Goal: Information Seeking & Learning: Get advice/opinions

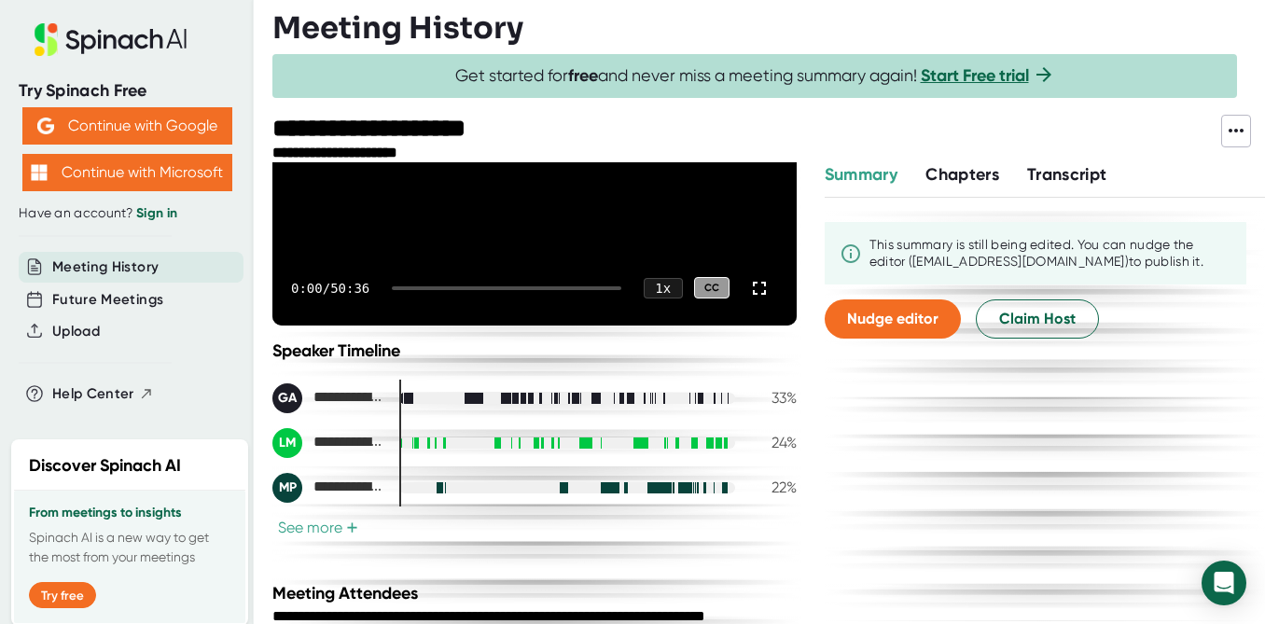
scroll to position [475, 0]
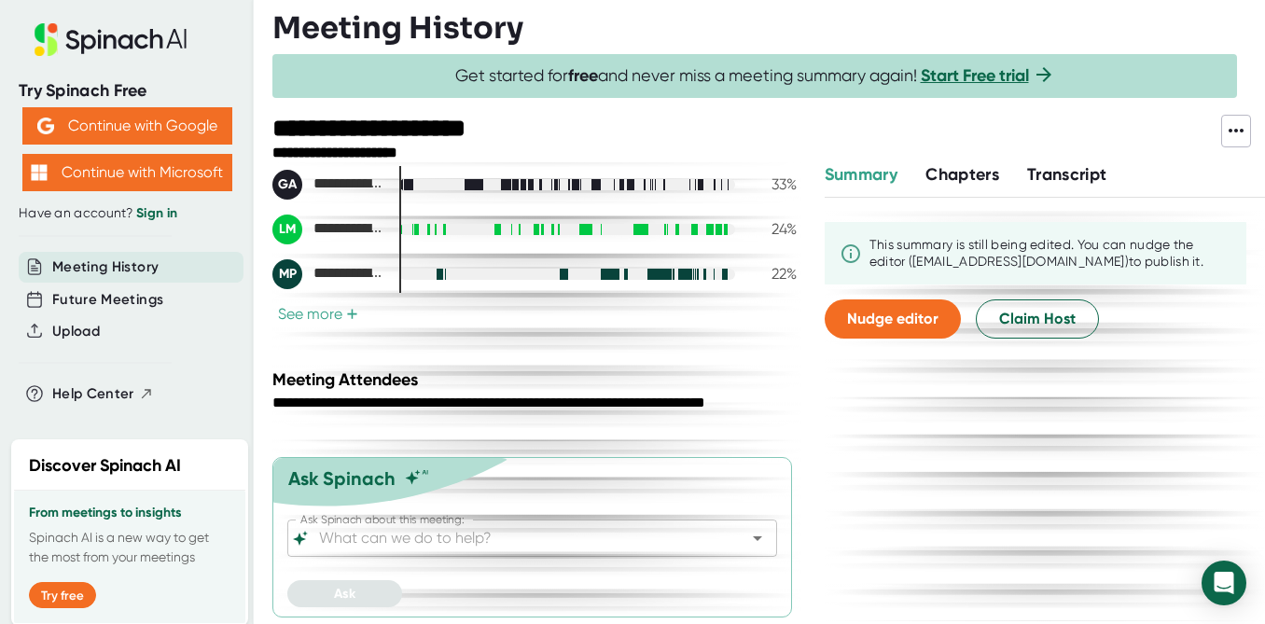
scroll to position [475, 0]
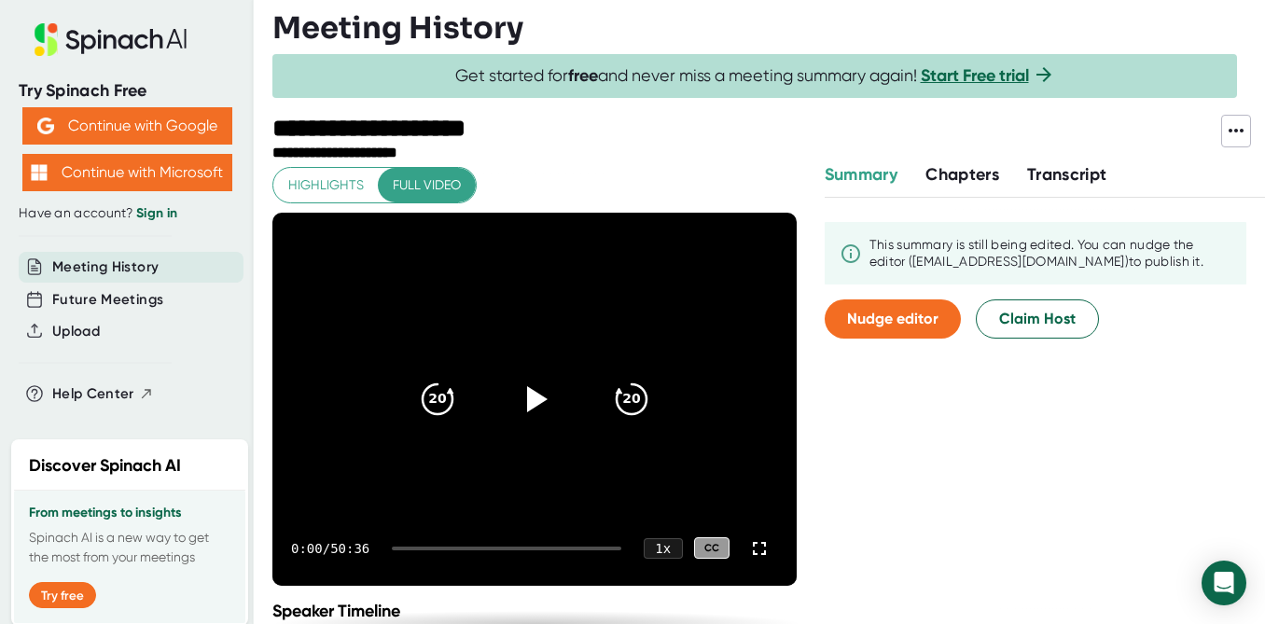
click at [1065, 168] on span "Transcript" at bounding box center [1067, 174] width 80 height 21
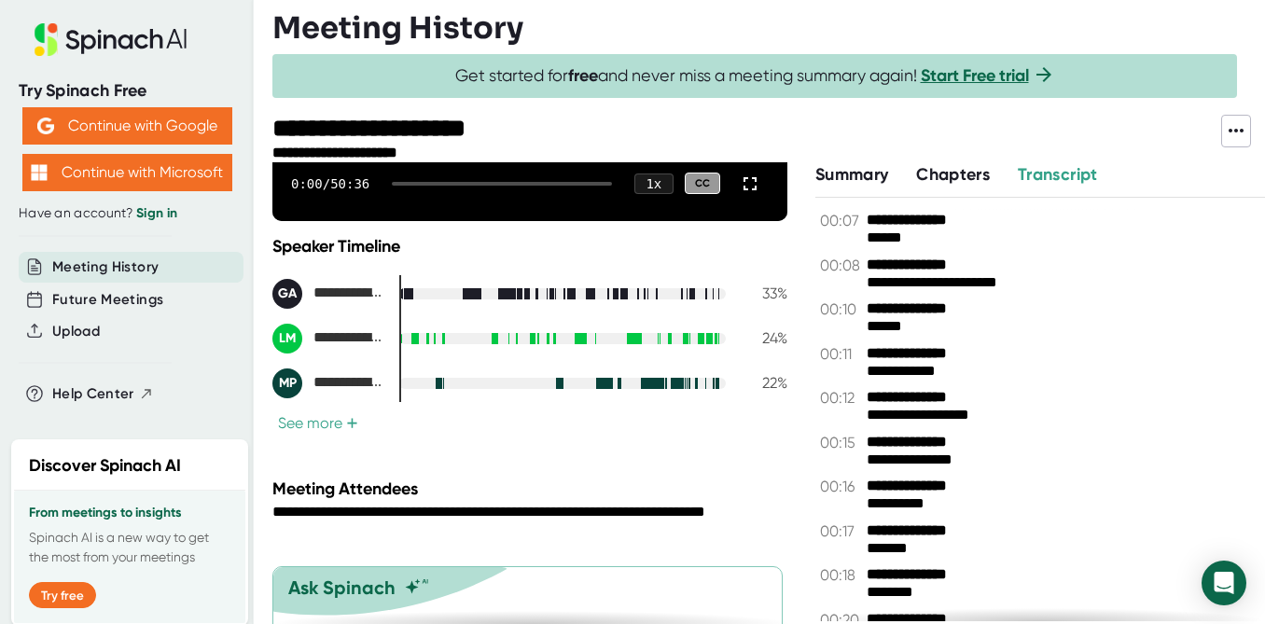
scroll to position [475, 0]
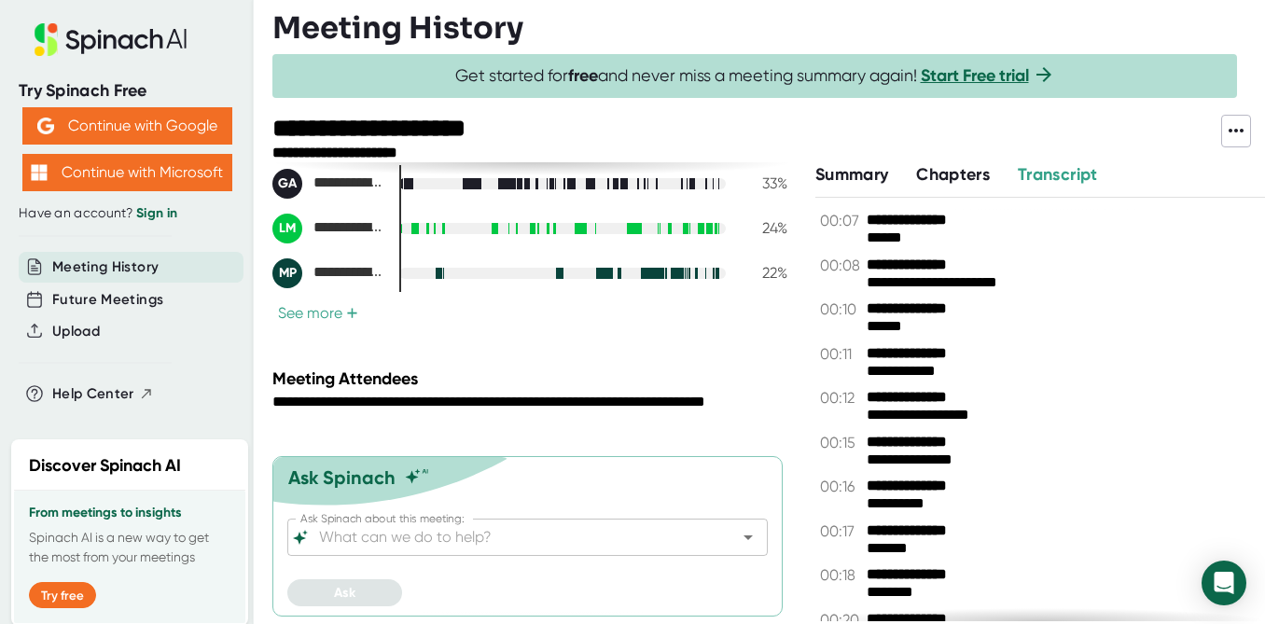
click at [413, 541] on input "Ask Spinach about this meeting:" at bounding box center [511, 537] width 392 height 26
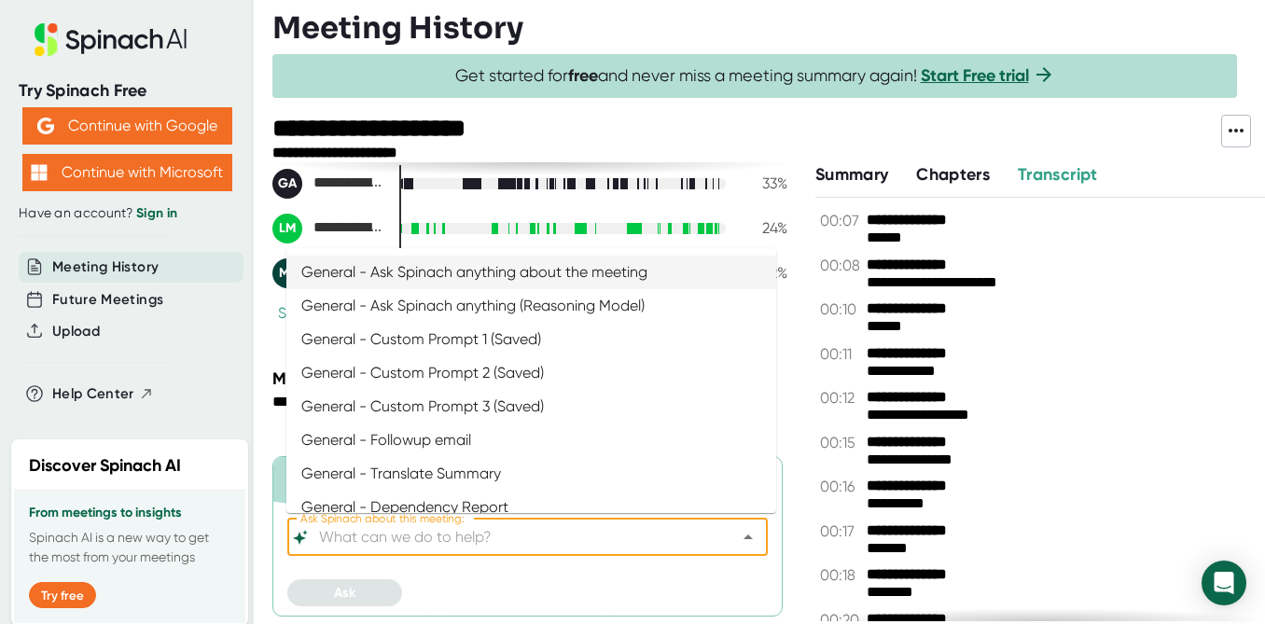
click at [411, 287] on li "General - Ask Spinach anything about the meeting" at bounding box center [531, 273] width 490 height 34
type input "General - Ask Spinach anything about the meeting"
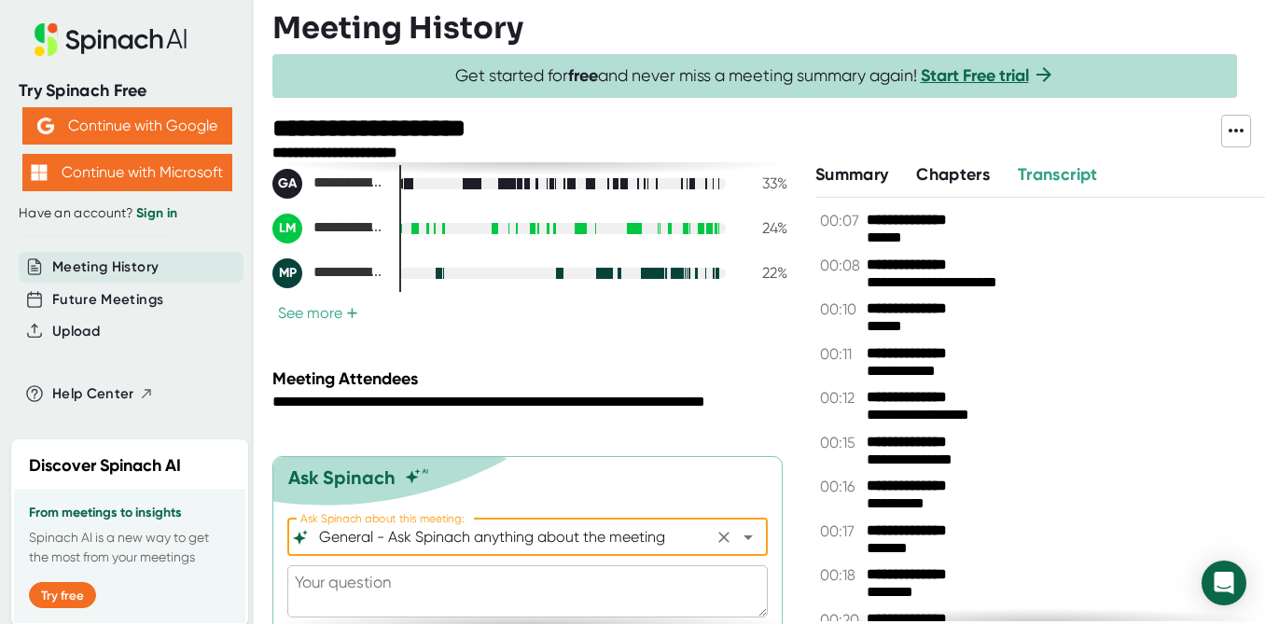
scroll to position [527, 0]
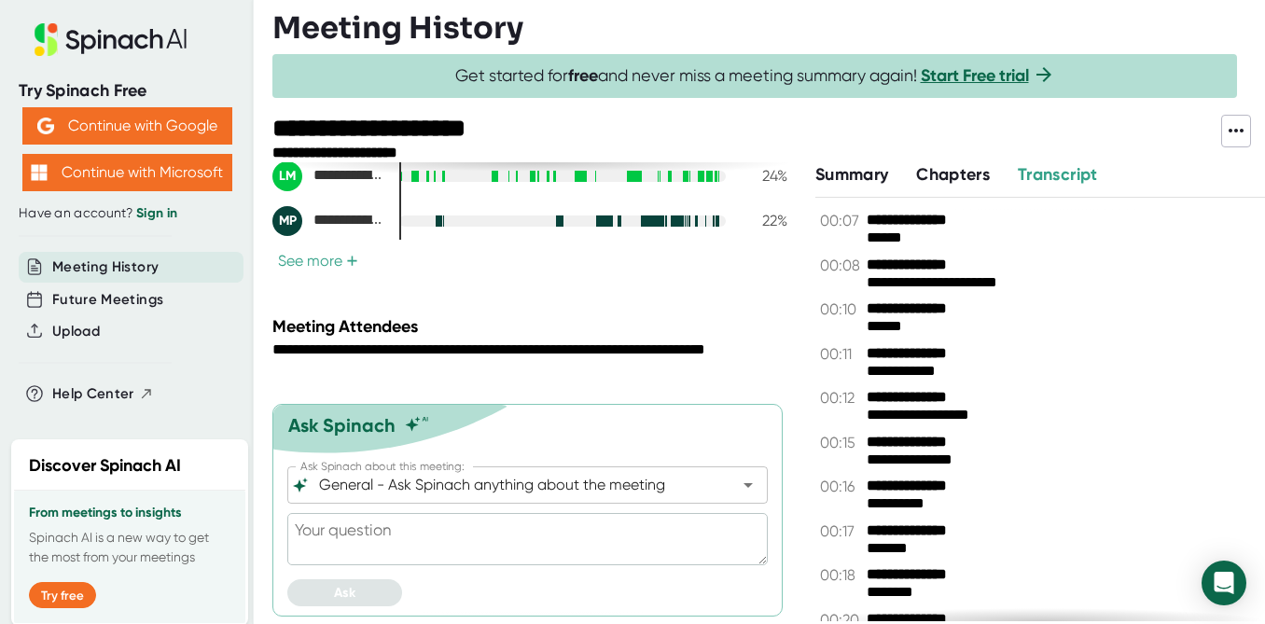
click at [361, 566] on div at bounding box center [527, 572] width 480 height 14
click at [332, 525] on textarea at bounding box center [527, 539] width 480 height 52
type textarea "w"
type textarea "x"
type textarea "wh"
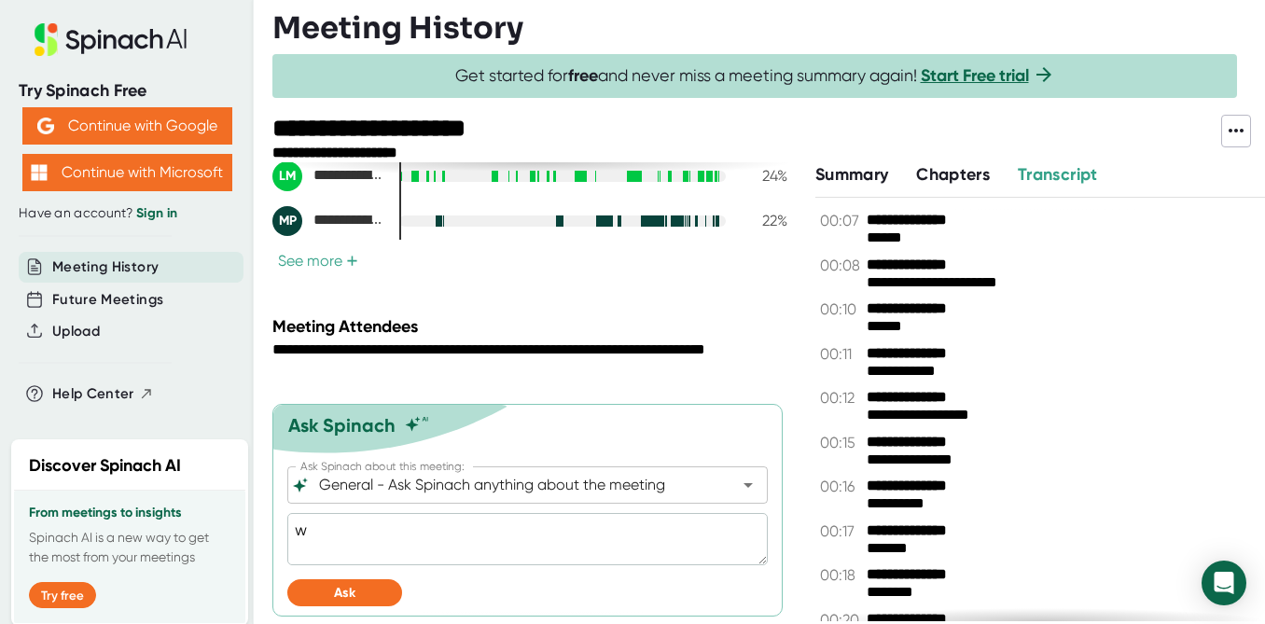
type textarea "x"
type textarea "wha"
type textarea "x"
type textarea "what"
type textarea "x"
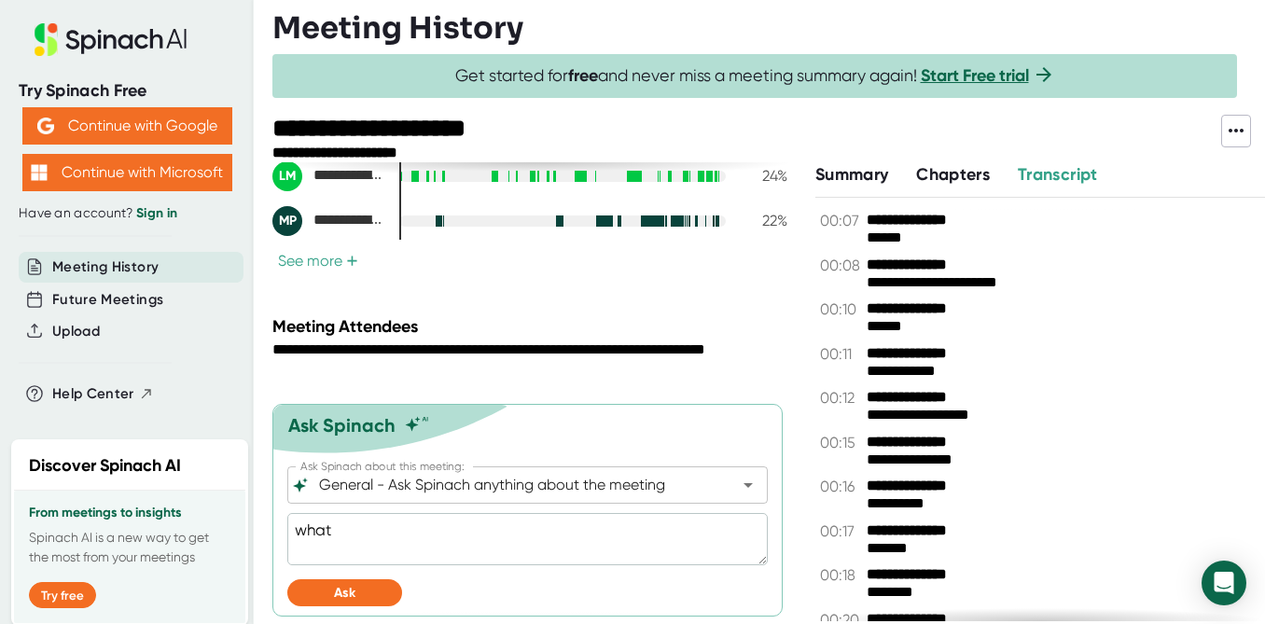
type textarea "what"
type textarea "x"
type textarea "what m"
type textarea "x"
type textarea "what me"
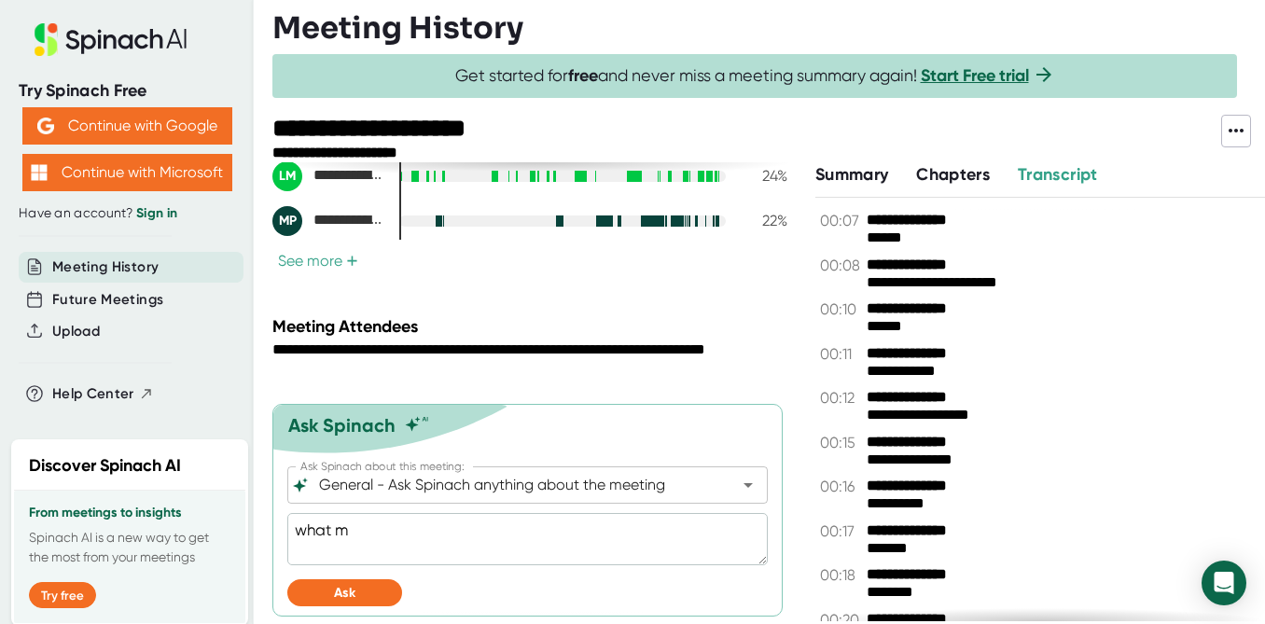
type textarea "x"
type textarea "what met"
type textarea "x"
type textarea "what metc"
type textarea "x"
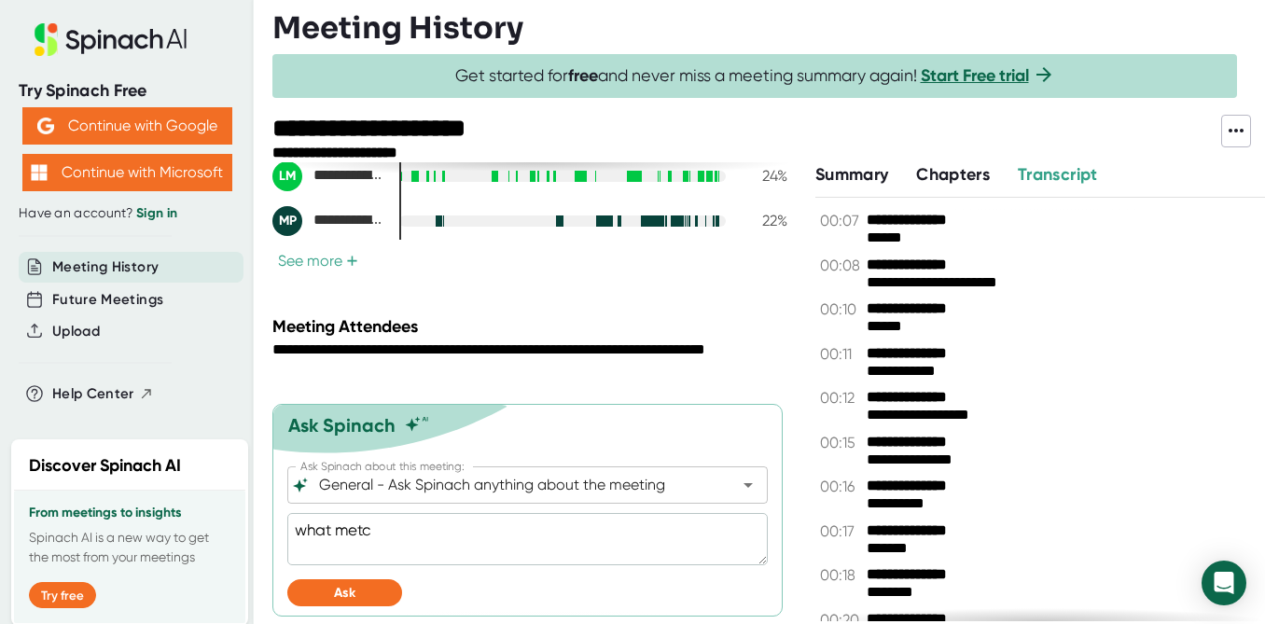
type textarea "what met"
type textarea "x"
type textarea "what metr"
type textarea "x"
type textarea "what metri"
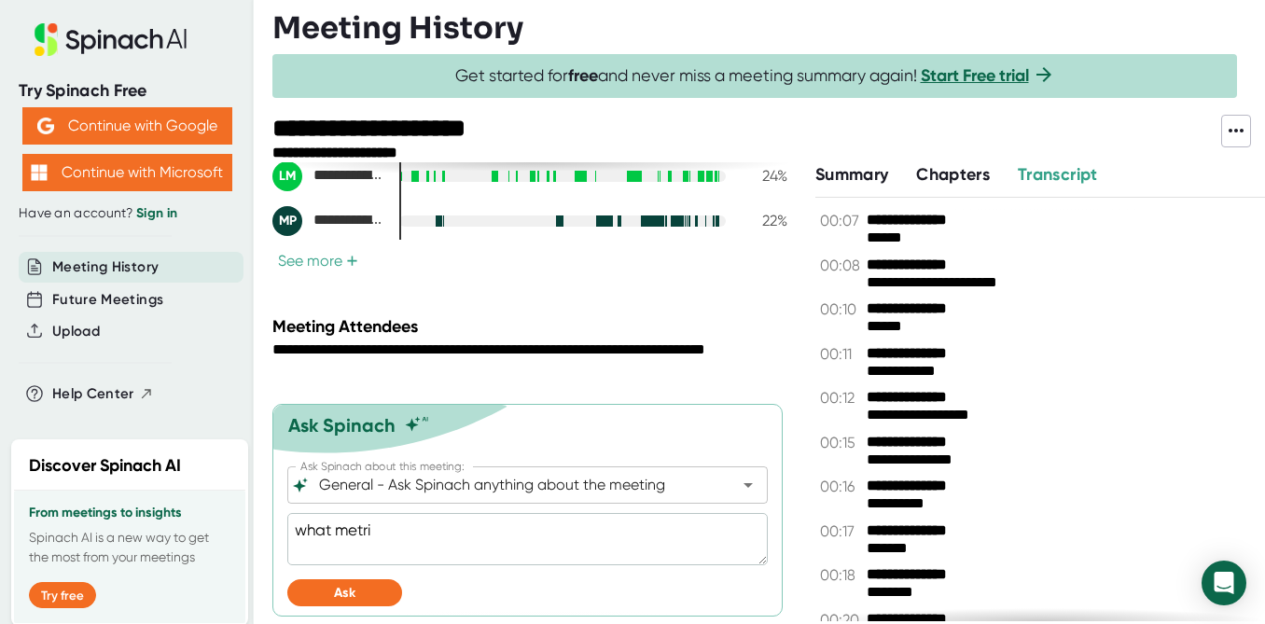
type textarea "x"
type textarea "what metric"
type textarea "x"
type textarea "what metrics"
type textarea "x"
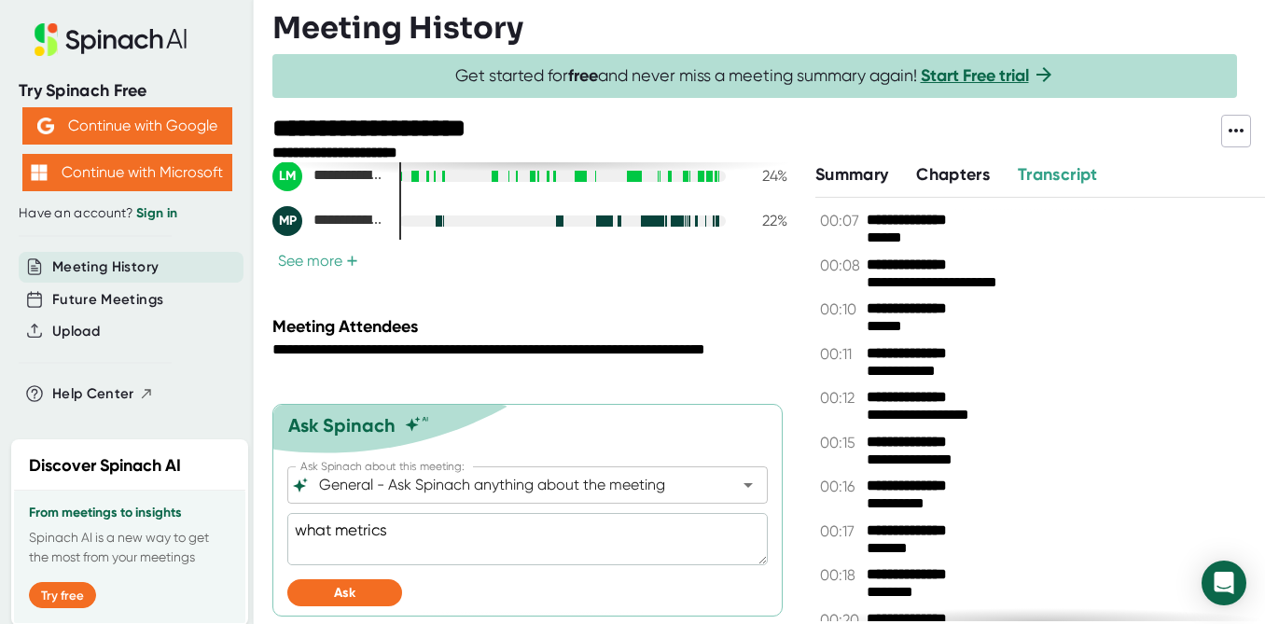
type textarea "what metrics"
type textarea "x"
type textarea "what metrics d"
type textarea "x"
type textarea "what metrics di"
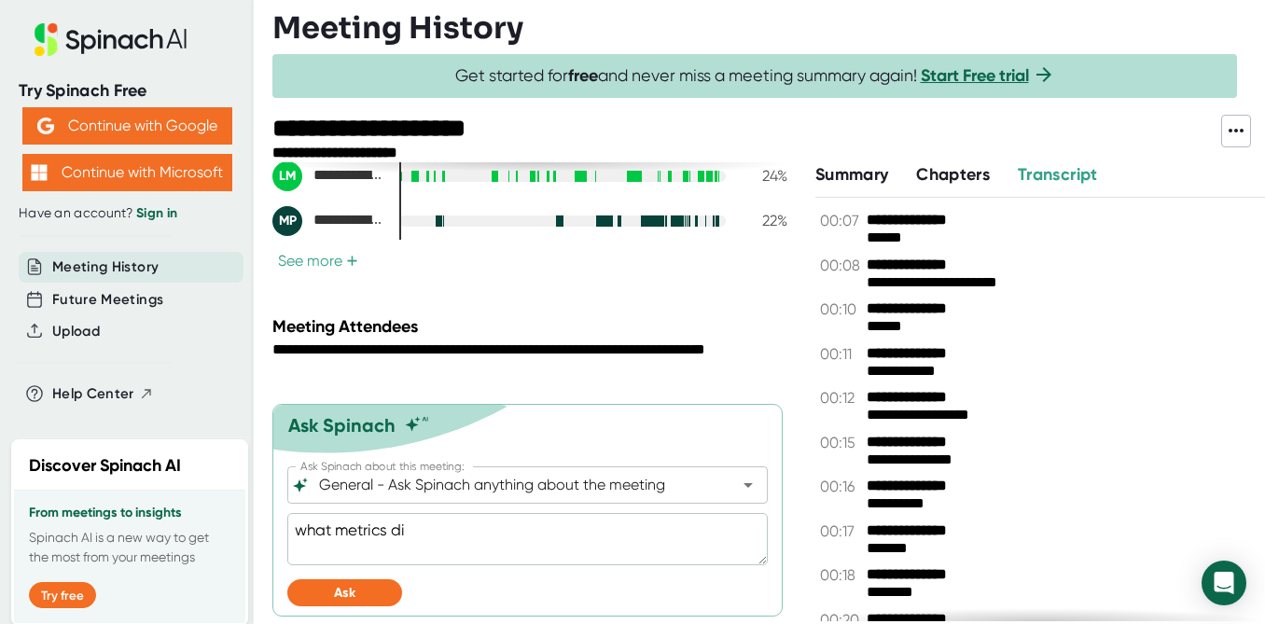
type textarea "x"
type textarea "what metrics did"
type textarea "x"
type textarea "what metrics did"
type textarea "x"
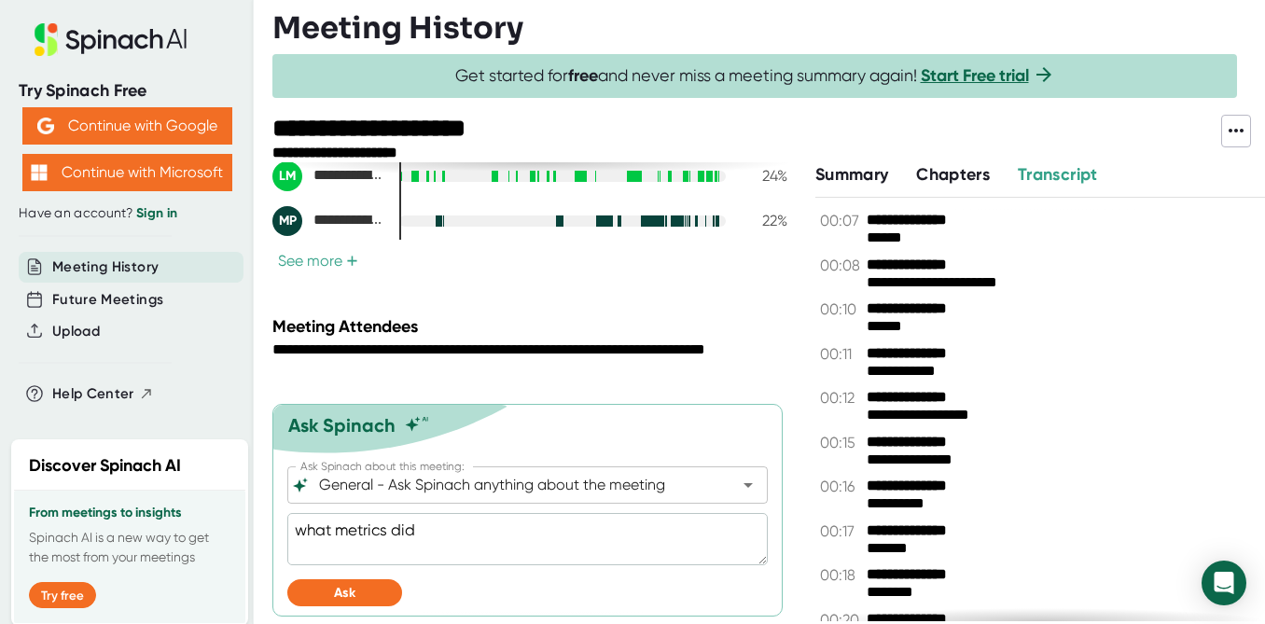
type textarea "what metrics did l"
type textarea "x"
type textarea "what metrics did la"
type textarea "x"
type textarea "what metrics did [PERSON_NAME]"
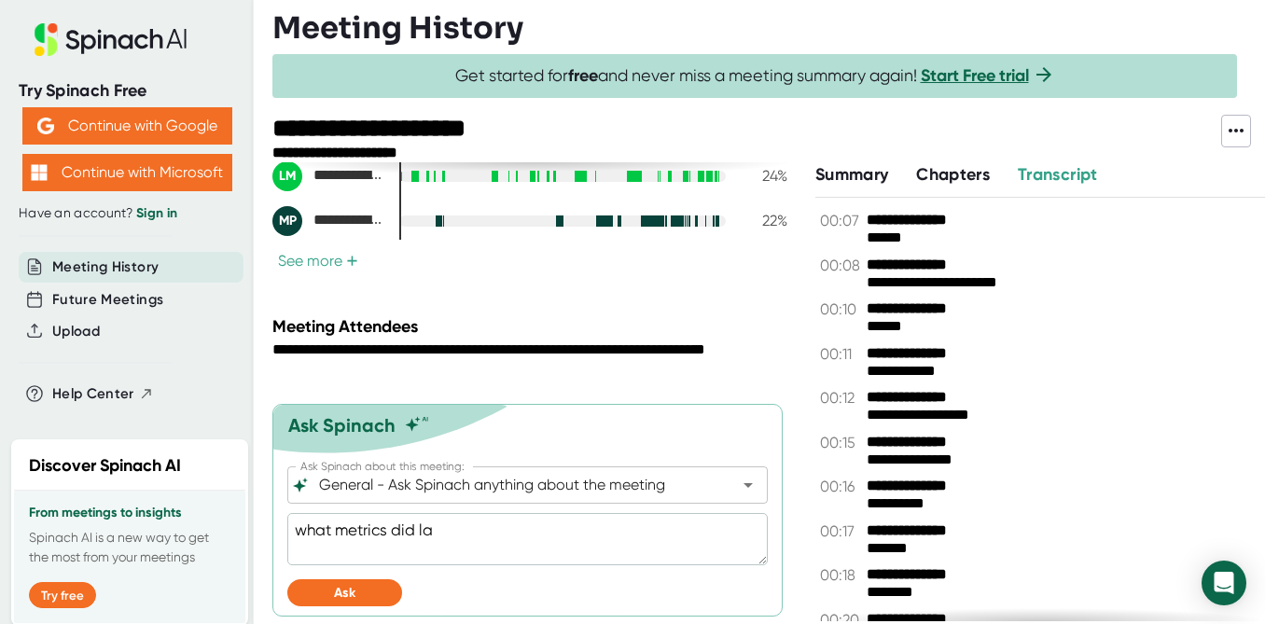
type textarea "x"
type textarea "what metrics did laur"
type textarea "x"
type textarea "what metrics did laure"
type textarea "x"
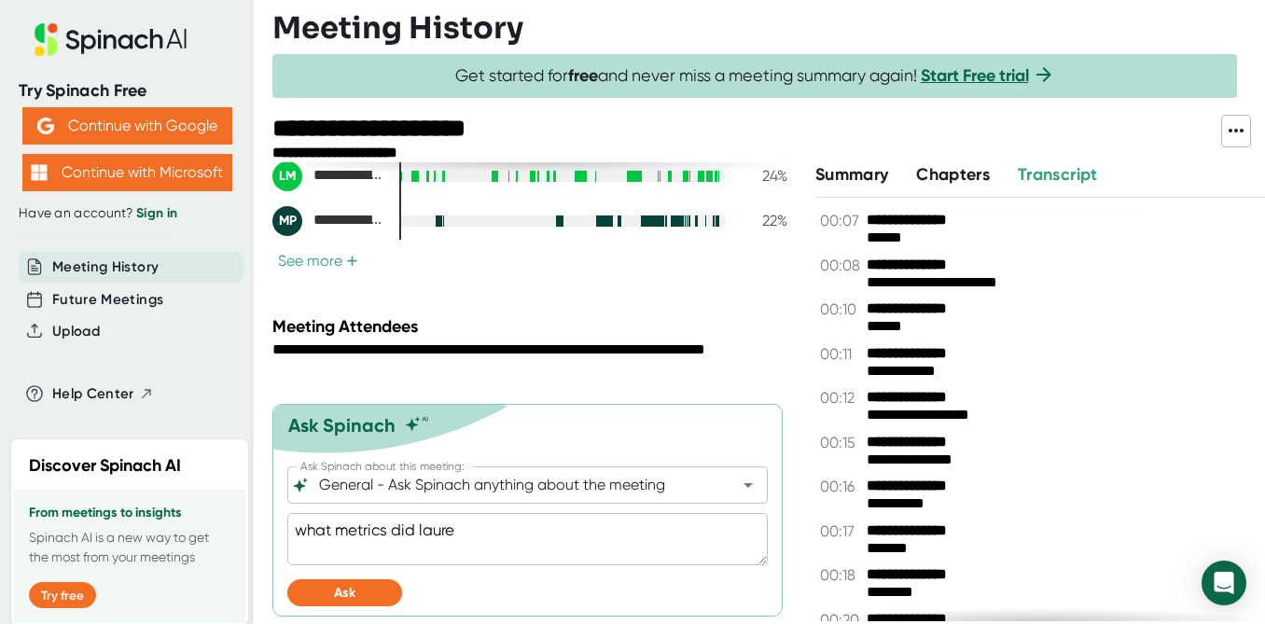
type textarea "what metrics did [PERSON_NAME]"
type textarea "x"
type textarea "what metrics did [PERSON_NAME]"
type textarea "x"
type textarea "what metrics did [PERSON_NAME]"
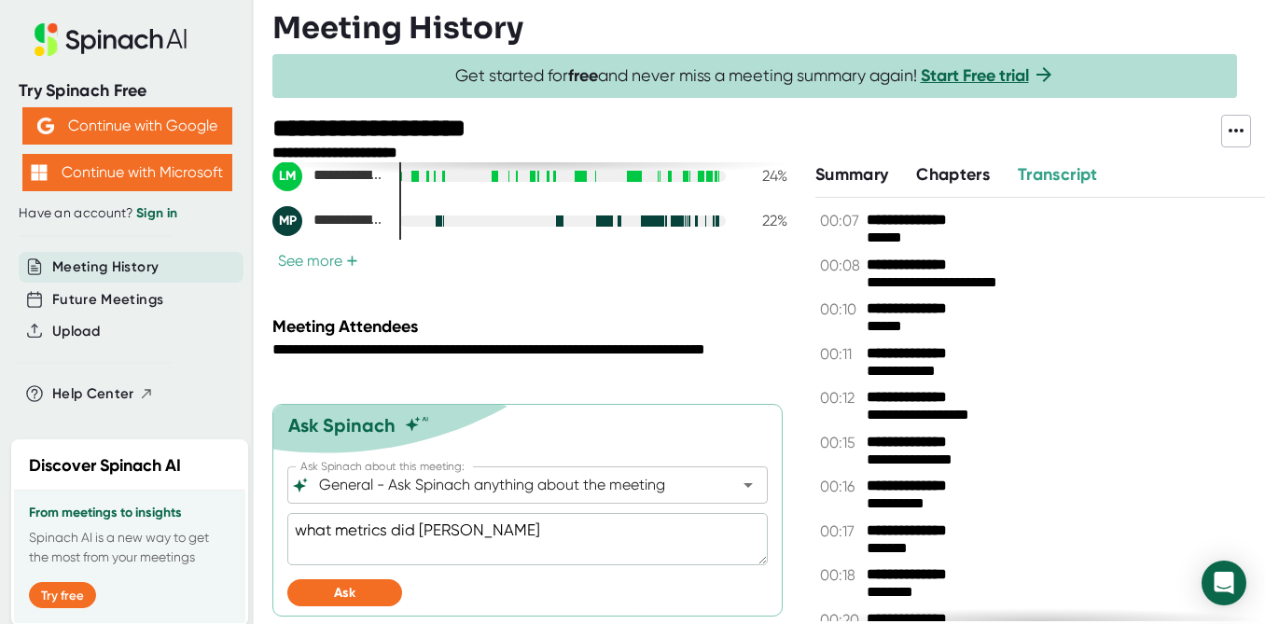
type textarea "x"
type textarea "what metrics did [PERSON_NAME]"
type textarea "x"
type textarea "what metrics did [PERSON_NAME]"
type textarea "x"
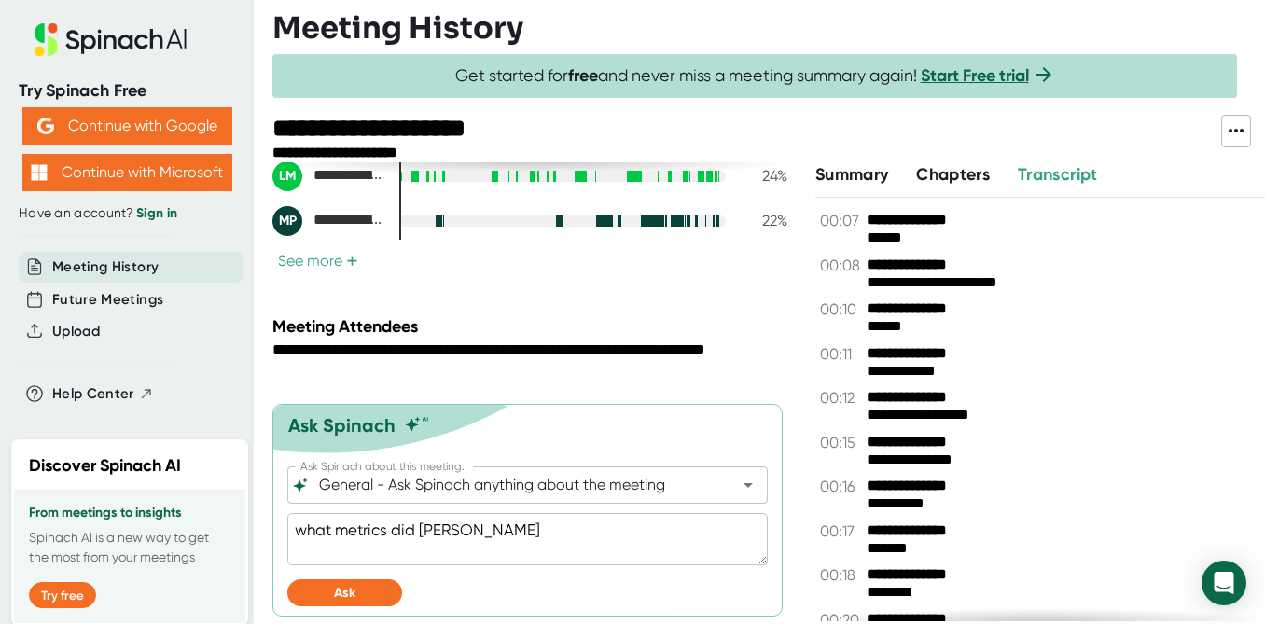
type textarea "what metrics did [PERSON_NAME]"
type textarea "x"
type textarea "what metrics did [PERSON_NAME]"
type textarea "x"
type textarea "what metrics did [PERSON_NAME]"
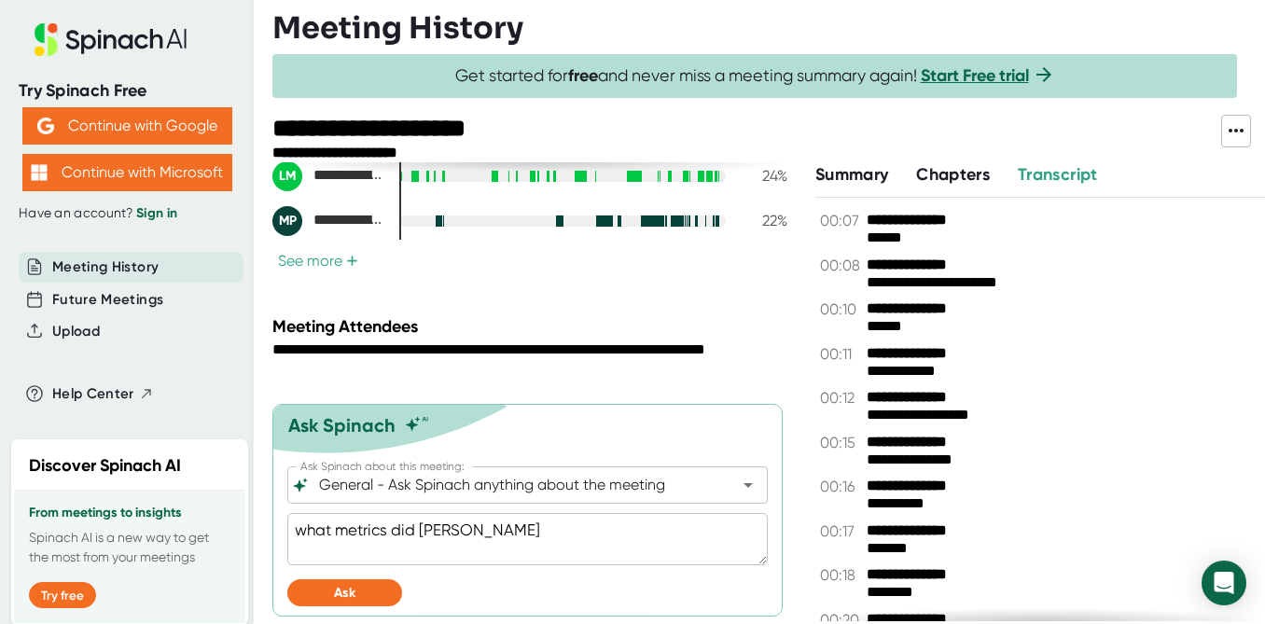
type textarea "x"
type textarea "what metrics did [PERSON_NAME] suggest"
type textarea "x"
type textarea "what metrics did [PERSON_NAME] suggest"
type textarea "x"
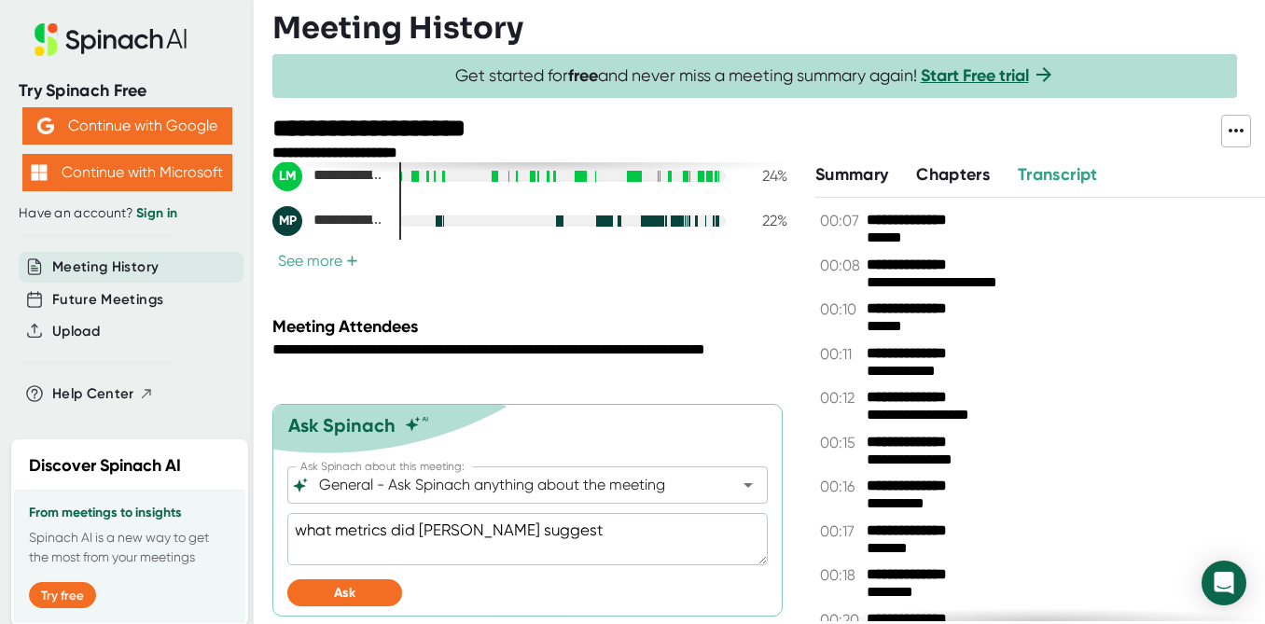
type textarea "what metrics did [PERSON_NAME] suggest w"
type textarea "x"
type textarea "what metrics did [PERSON_NAME] suggest we"
type textarea "x"
type textarea "what metrics did [PERSON_NAME] suggest we"
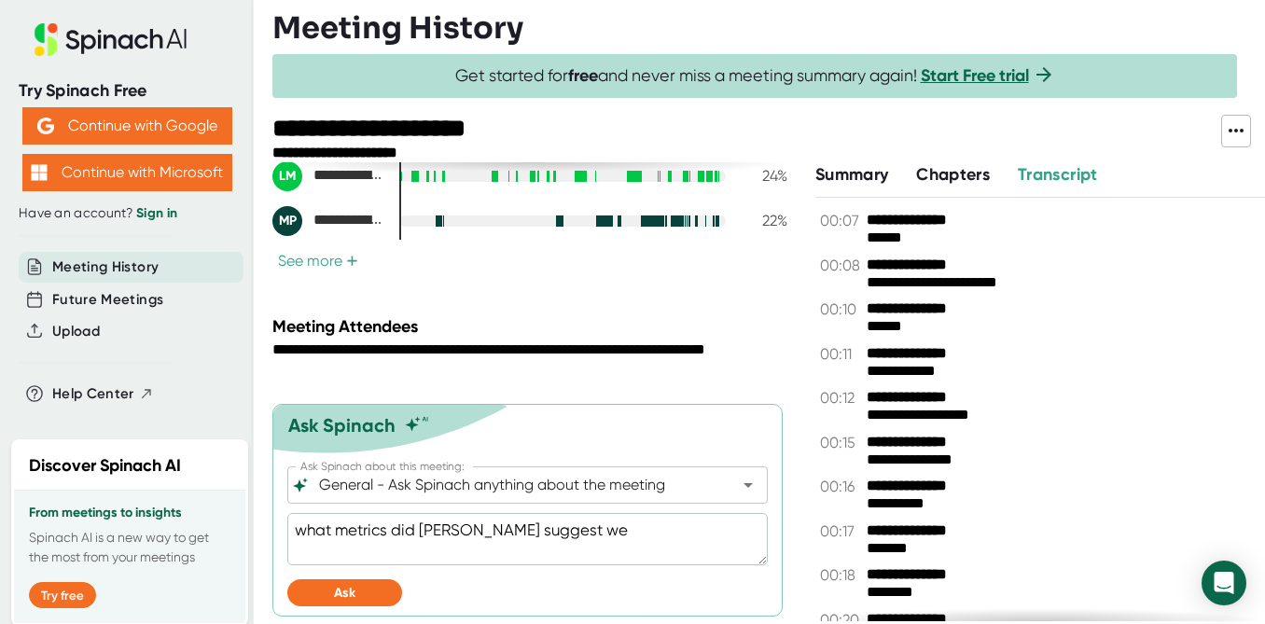
type textarea "x"
type textarea "what metrics did [PERSON_NAME] suggest we l"
type textarea "x"
type textarea "what metrics did [PERSON_NAME] suggest we lo"
type textarea "x"
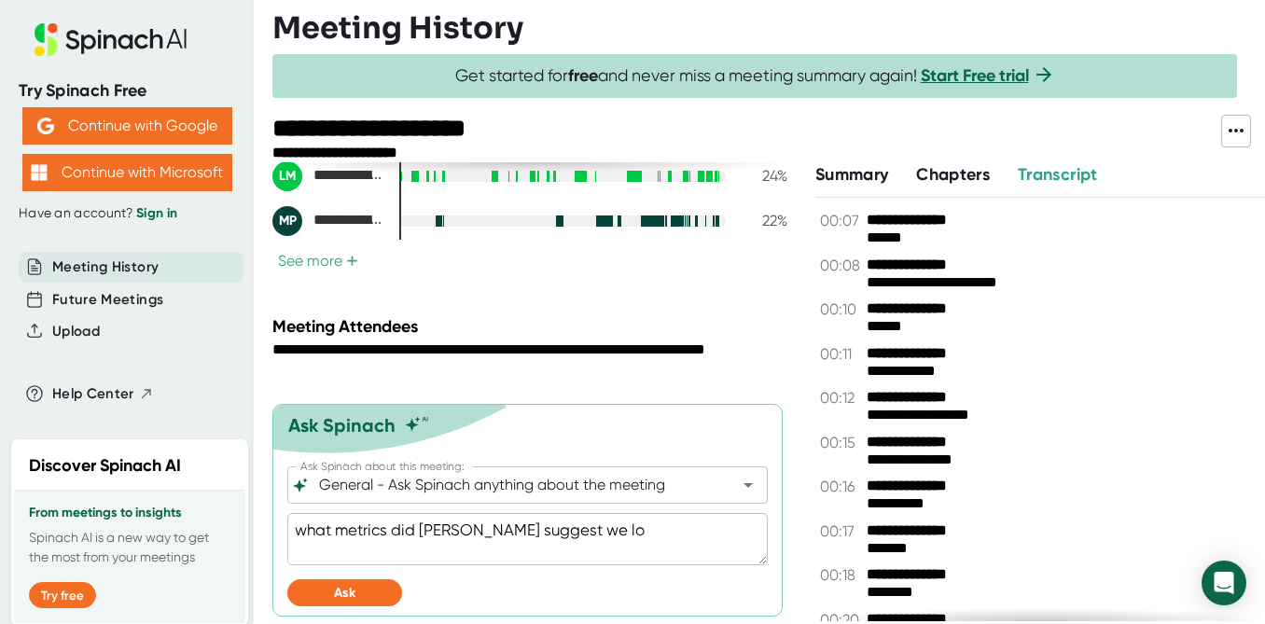
type textarea "what metrics did [PERSON_NAME] suggest we loo"
type textarea "x"
type textarea "what metrics did [PERSON_NAME] suggest we look"
type textarea "x"
type textarea "what metrics did [PERSON_NAME] suggest we look"
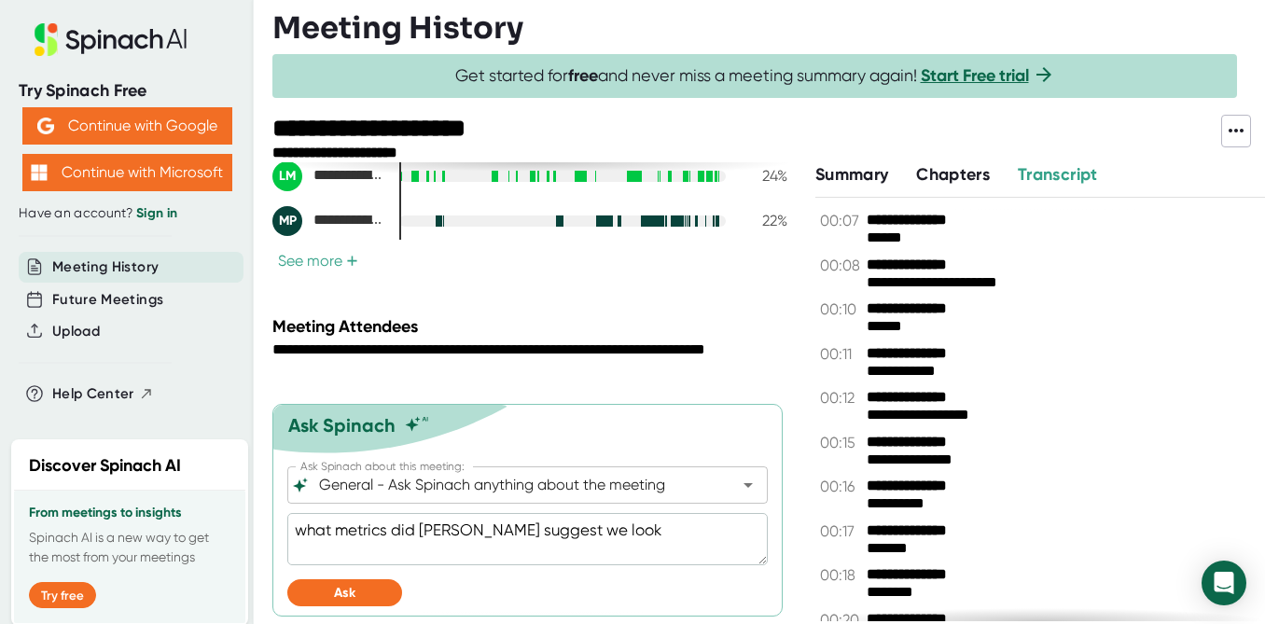
type textarea "x"
type textarea "what metrics did [PERSON_NAME] suggest we look a"
type textarea "x"
type textarea "what metrics did [PERSON_NAME] suggest we look at"
type textarea "x"
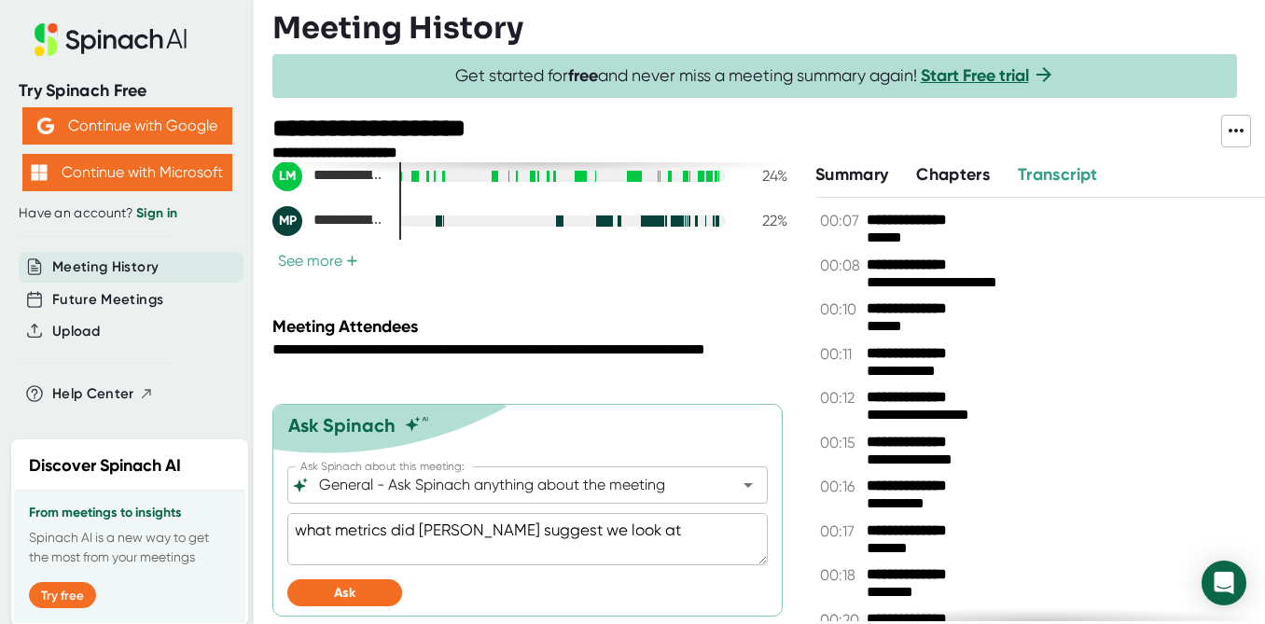
type textarea "what metrics did [PERSON_NAME] suggest we look at"
type textarea "x"
type textarea "what metrics did [PERSON_NAME] suggest we look at f"
type textarea "x"
type textarea "what metrics did [PERSON_NAME] suggest we look at fo"
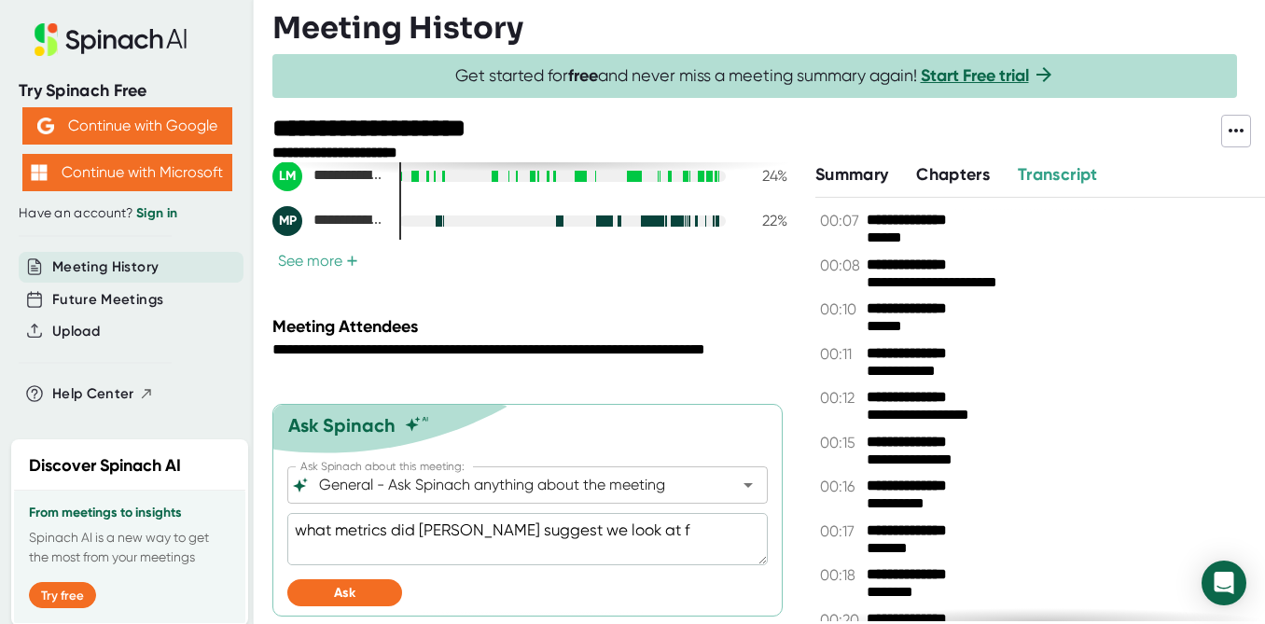
type textarea "x"
type textarea "what metrics did [PERSON_NAME] suggest we look at for"
type textarea "x"
type textarea "what metrics did [PERSON_NAME] suggest we look at for"
type textarea "x"
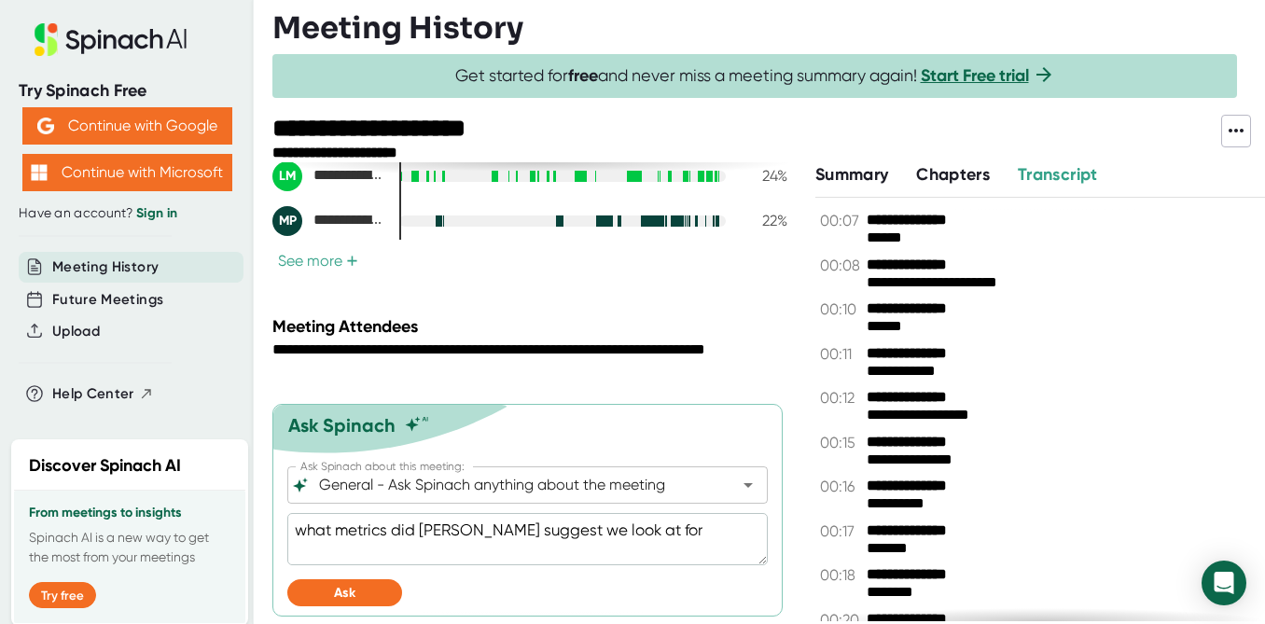
type textarea "what metrics did [PERSON_NAME] suggest we look at for i"
type textarea "x"
type textarea "what metrics did [PERSON_NAME] suggest we look at for in"
type textarea "x"
type textarea "what metrics did [PERSON_NAME] suggest we look at for inb"
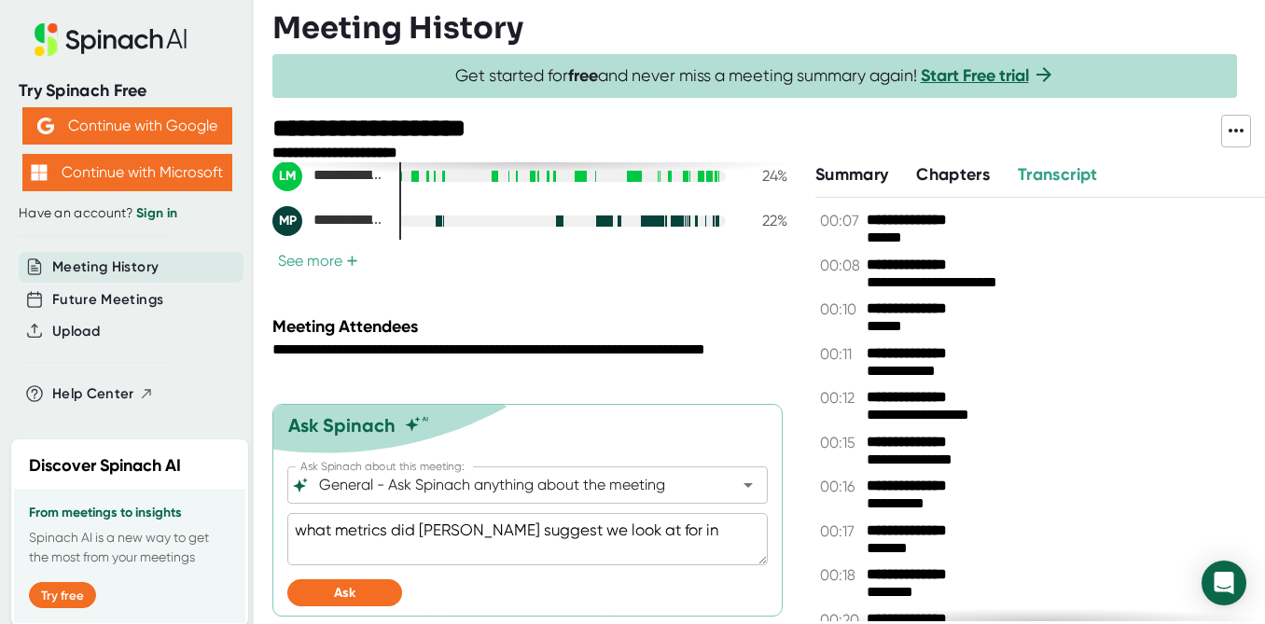
type textarea "x"
type textarea "what metrics did [PERSON_NAME] suggest we look at for inbo"
type textarea "x"
type textarea "what metrics did [PERSON_NAME] suggest we look at for inbou"
type textarea "x"
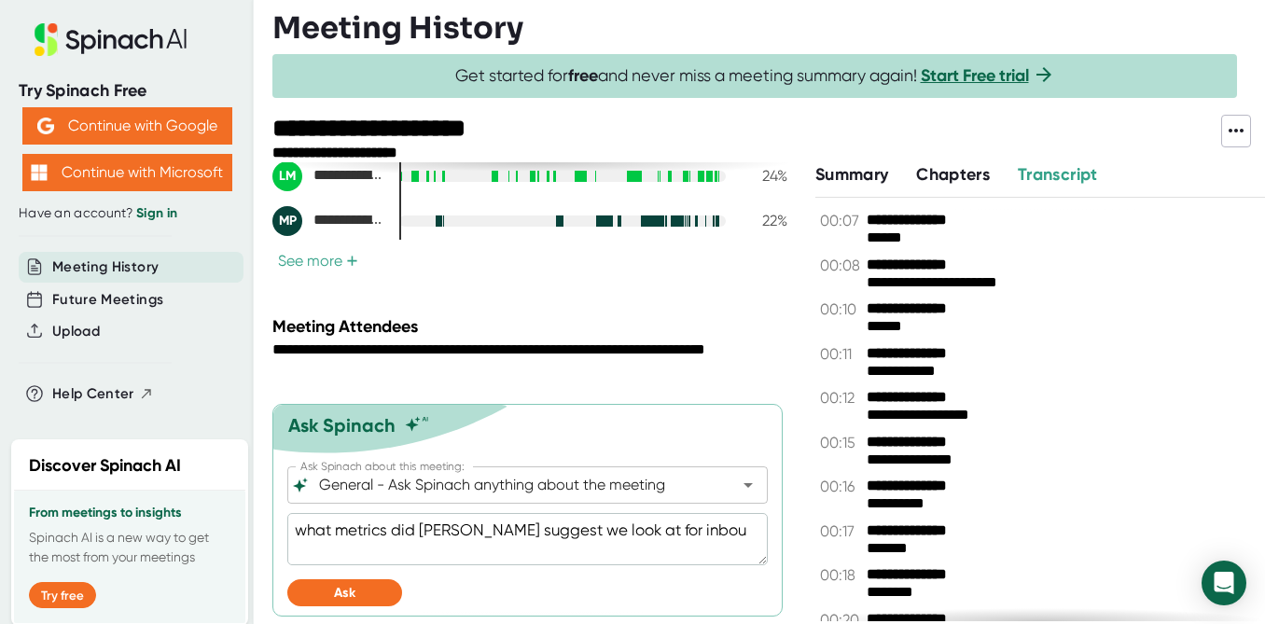
type textarea "what metrics did [PERSON_NAME] suggest we look at for inboun"
type textarea "x"
type textarea "what metrics did [PERSON_NAME] suggest we look at for inbound"
type textarea "x"
type textarea "what metrics did [PERSON_NAME] suggest we look at for inbound"
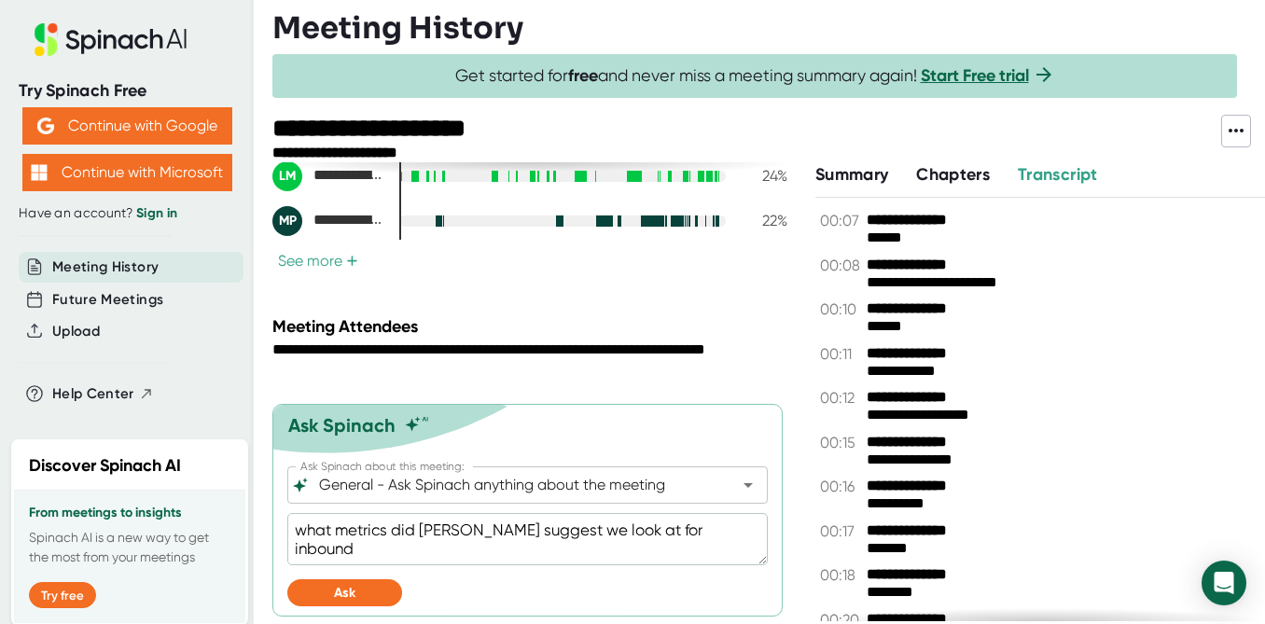
type textarea "x"
type textarea "what metrics did [PERSON_NAME] suggest we look at for inbound"
click at [323, 592] on button "Ask" at bounding box center [344, 592] width 115 height 27
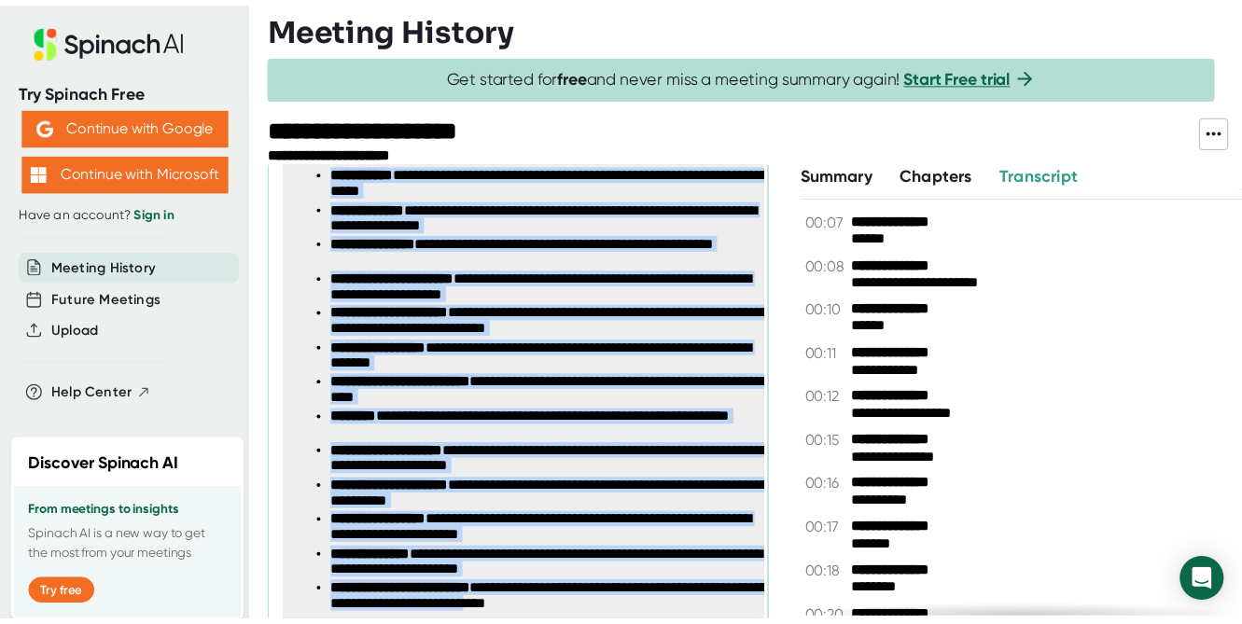
scroll to position [1160, 0]
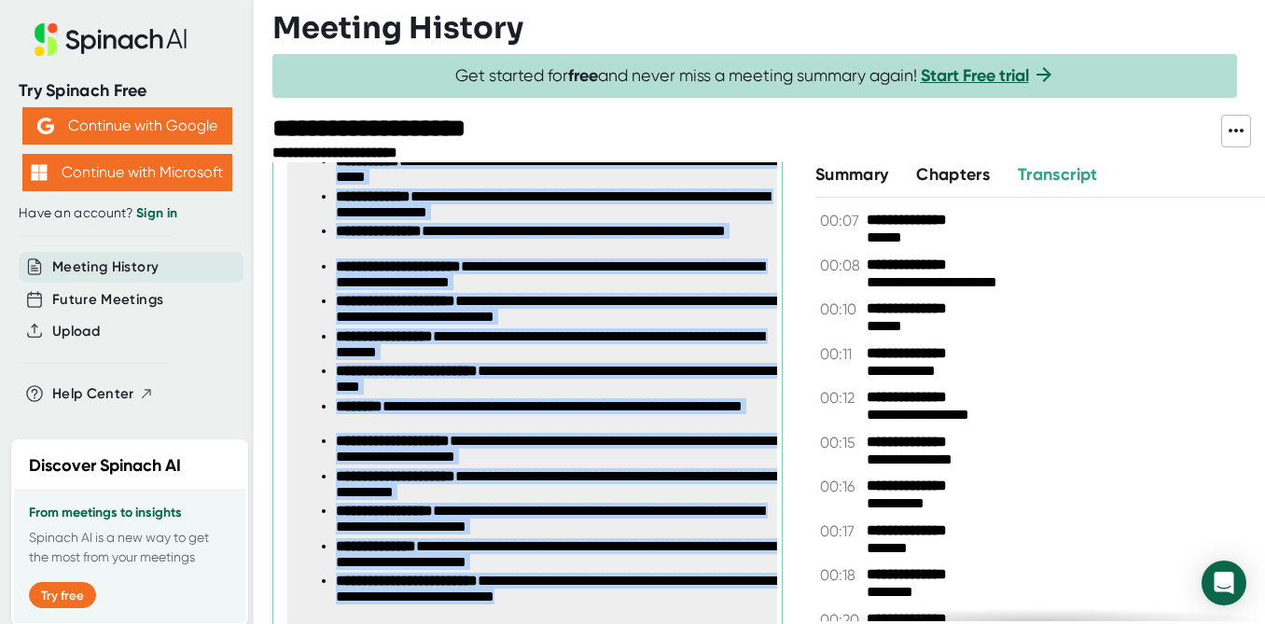
drag, startPoint x: 338, startPoint y: 212, endPoint x: 651, endPoint y: 602, distance: 500.3
click at [651, 602] on ul "**********" at bounding box center [544, 380] width 490 height 455
copy ul "**********"
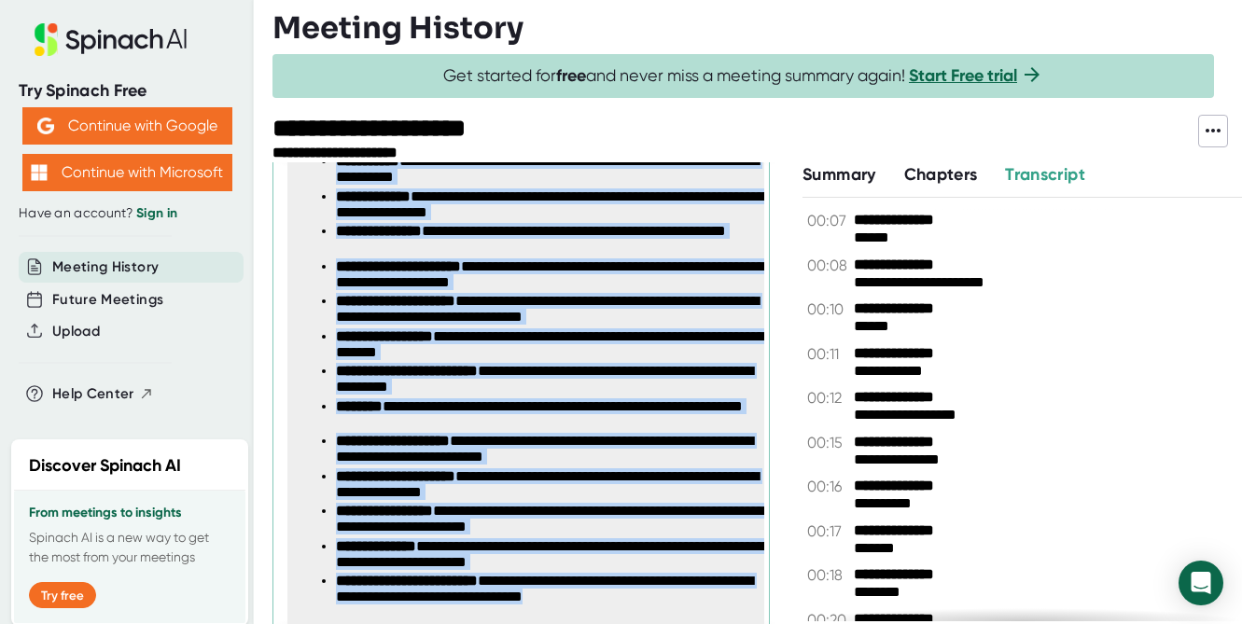
type textarea "x"
